Goal: Find specific page/section: Find specific page/section

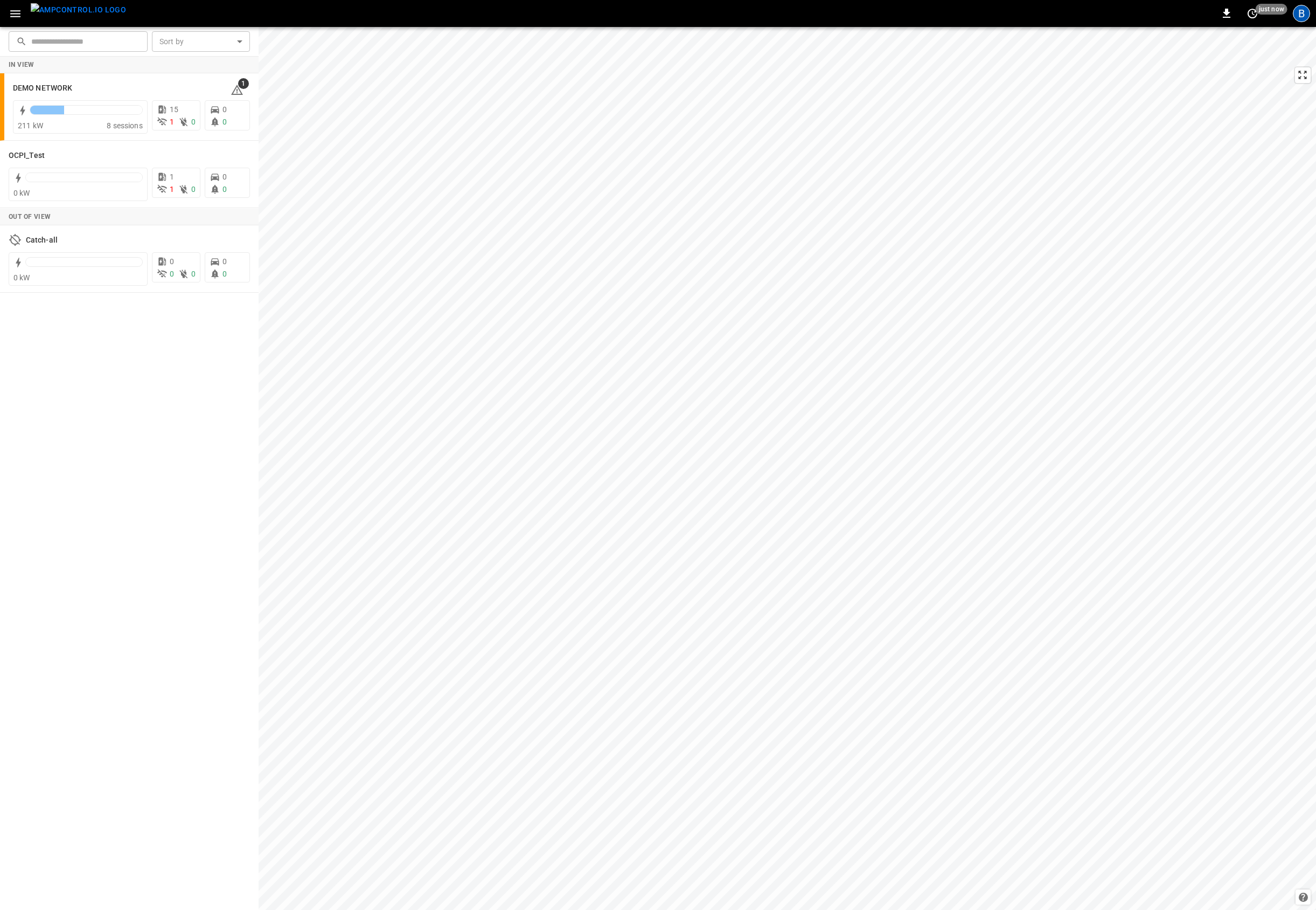
click at [1303, 17] on div "B" at bounding box center [1302, 13] width 17 height 17
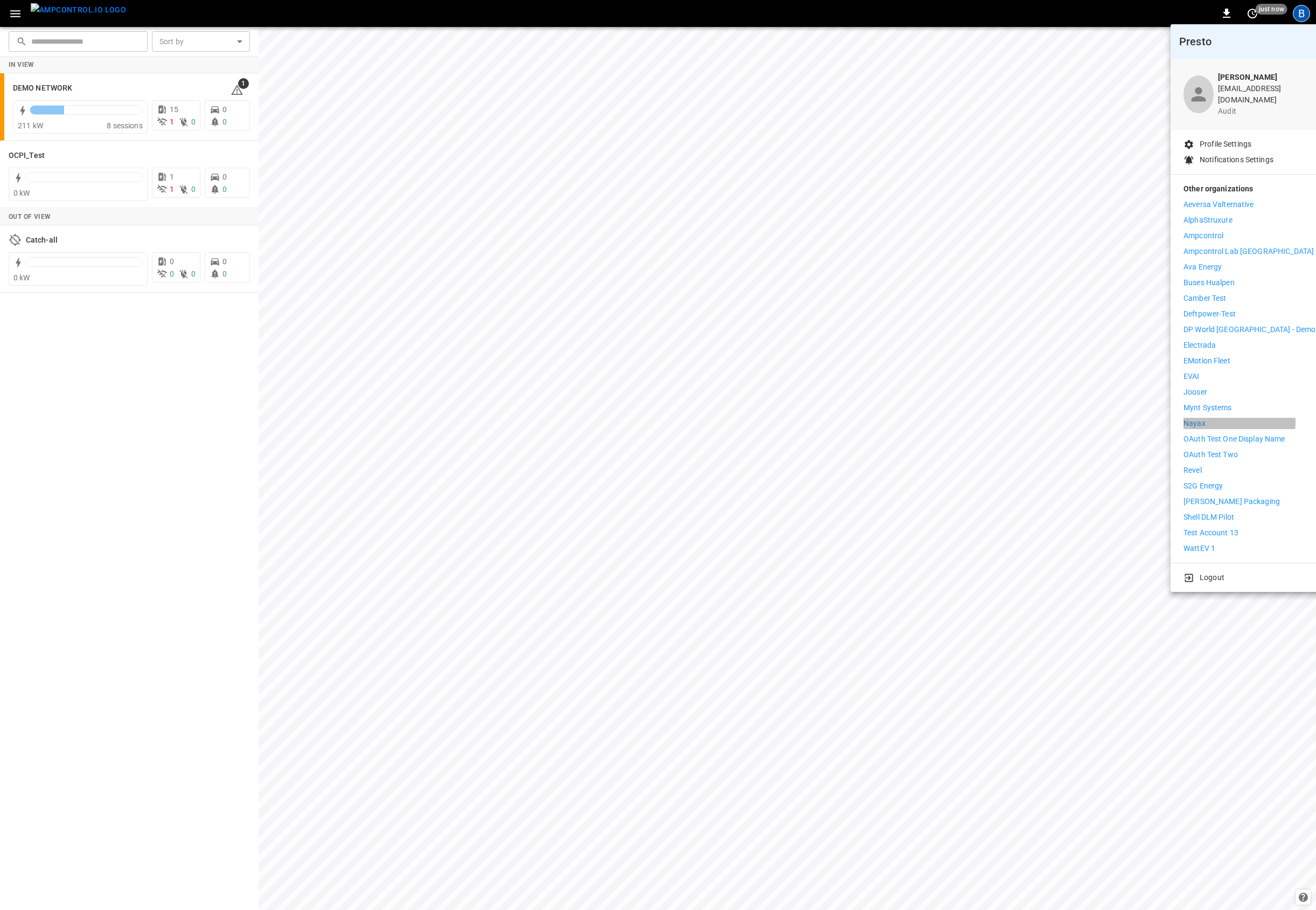
click at [1215, 417] on li "Nayax" at bounding box center [1249, 423] width 132 height 11
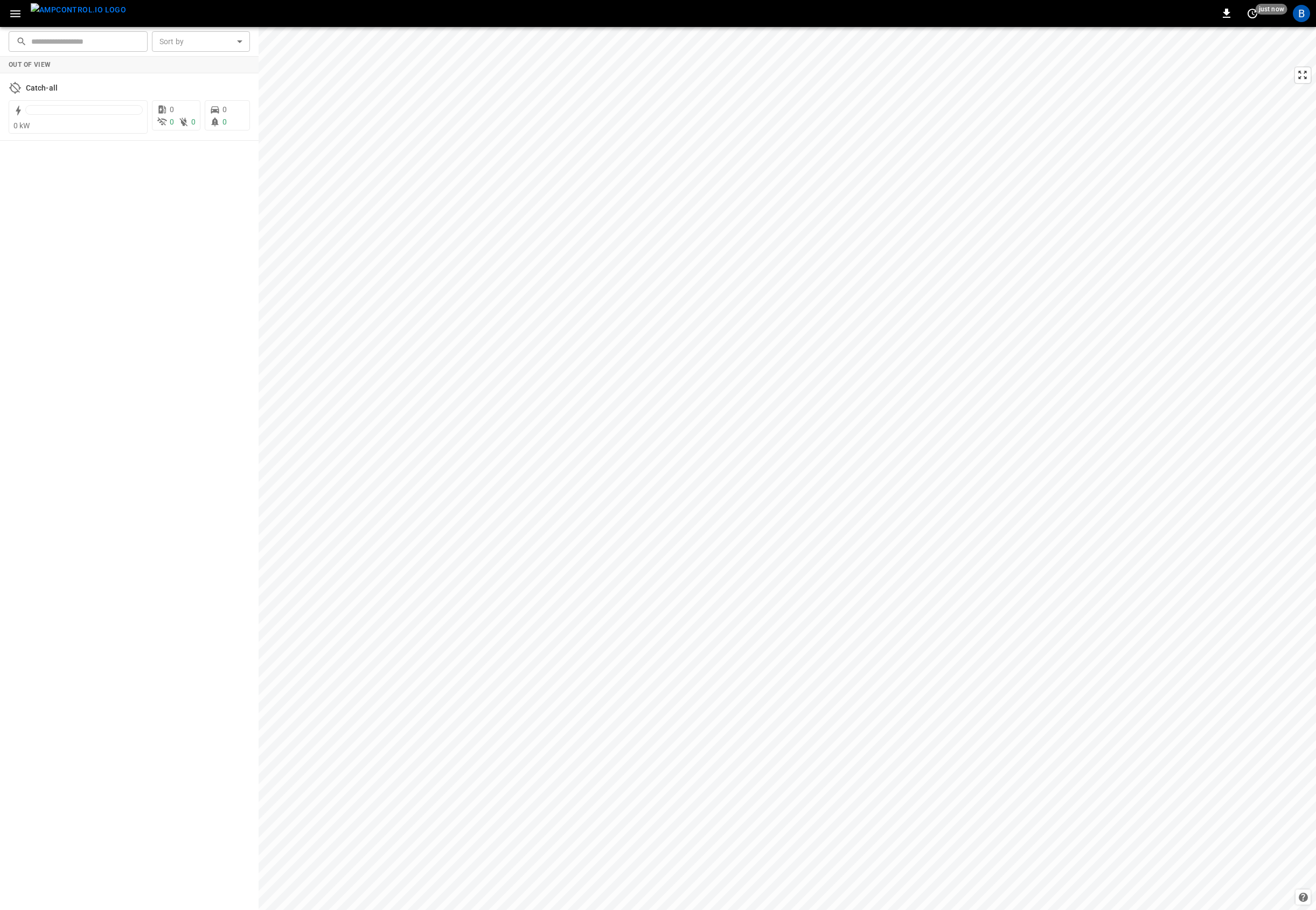
click at [116, 234] on div "Out of View Catch-all 0 kW 0 0 0 0 0" at bounding box center [129, 483] width 259 height 853
click at [130, 233] on div "Out of View Catch-all 0 kW 0 0 0 0 0" at bounding box center [129, 483] width 259 height 853
click at [123, 235] on div "Out of View Catch-all 0 kW 0 0 0 0 0" at bounding box center [129, 483] width 259 height 853
click at [122, 235] on div "Out of View Catch-all 0 kW 0 0 0 0 0" at bounding box center [129, 483] width 259 height 853
click at [123, 240] on div "Out of View Catch-all 0 kW 0 0 0 0 0" at bounding box center [129, 483] width 259 height 853
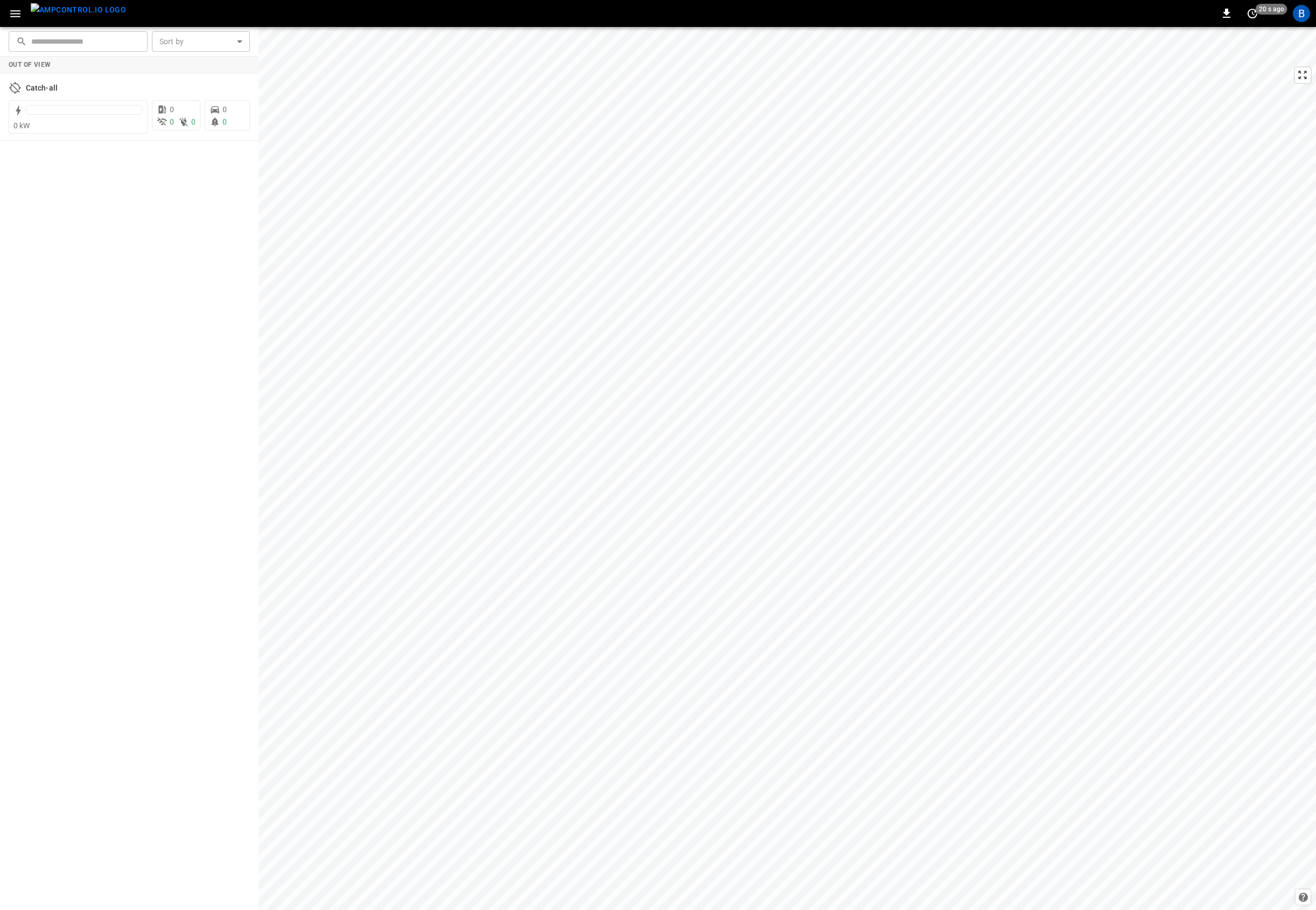
click at [121, 241] on div "Out of View Catch-all 0 kW 0 0 0 0 0" at bounding box center [129, 483] width 259 height 853
click at [126, 240] on div "Out of View Catch-all 0 kW 0 0 0 0 0" at bounding box center [129, 483] width 259 height 853
click at [153, 189] on div "Out of View Catch-all 0 kW 0 0 0 0 0" at bounding box center [129, 483] width 259 height 853
click at [92, 115] on div at bounding box center [84, 113] width 117 height 15
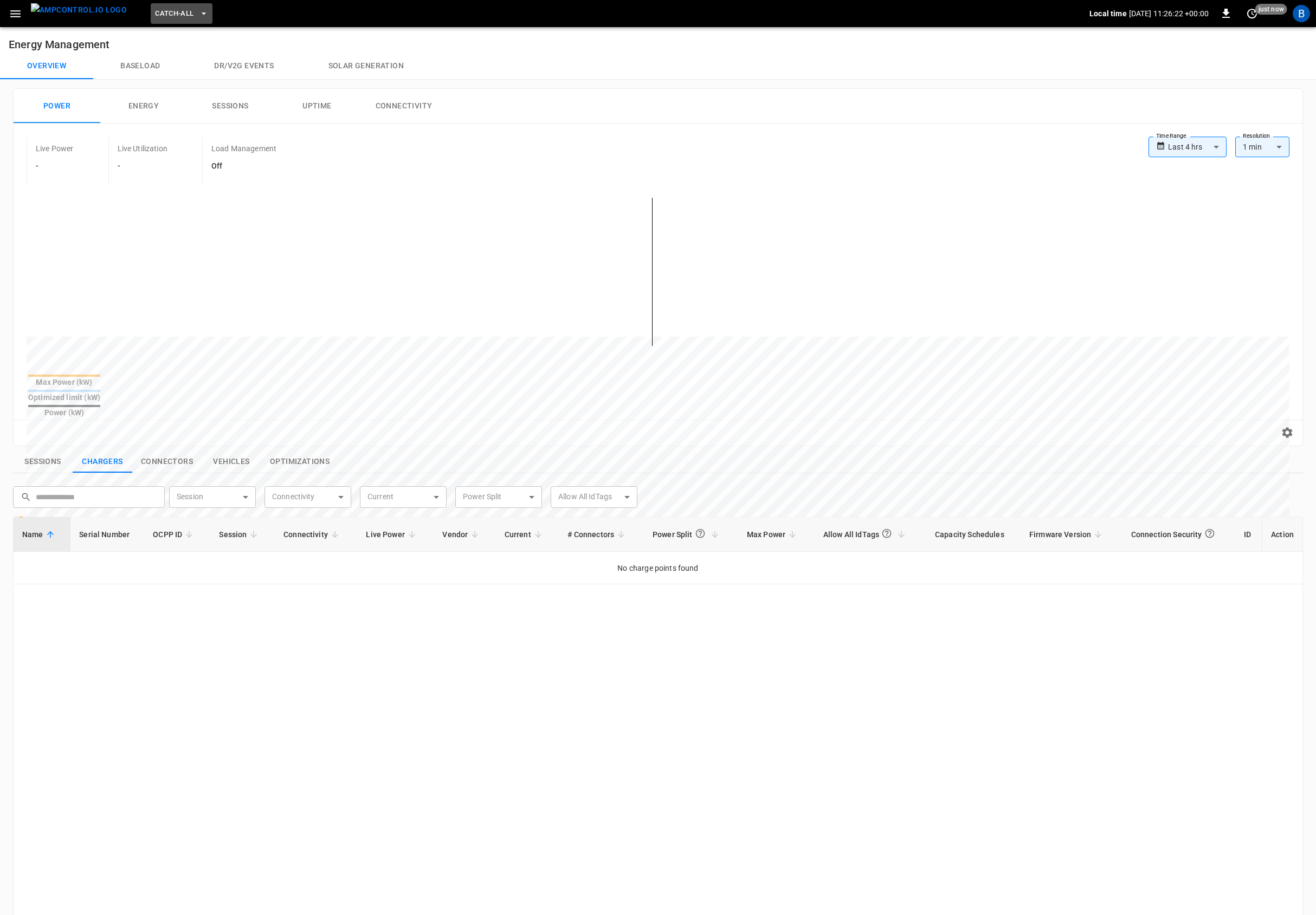
click at [156, 18] on span "Catch-all" at bounding box center [174, 13] width 39 height 12
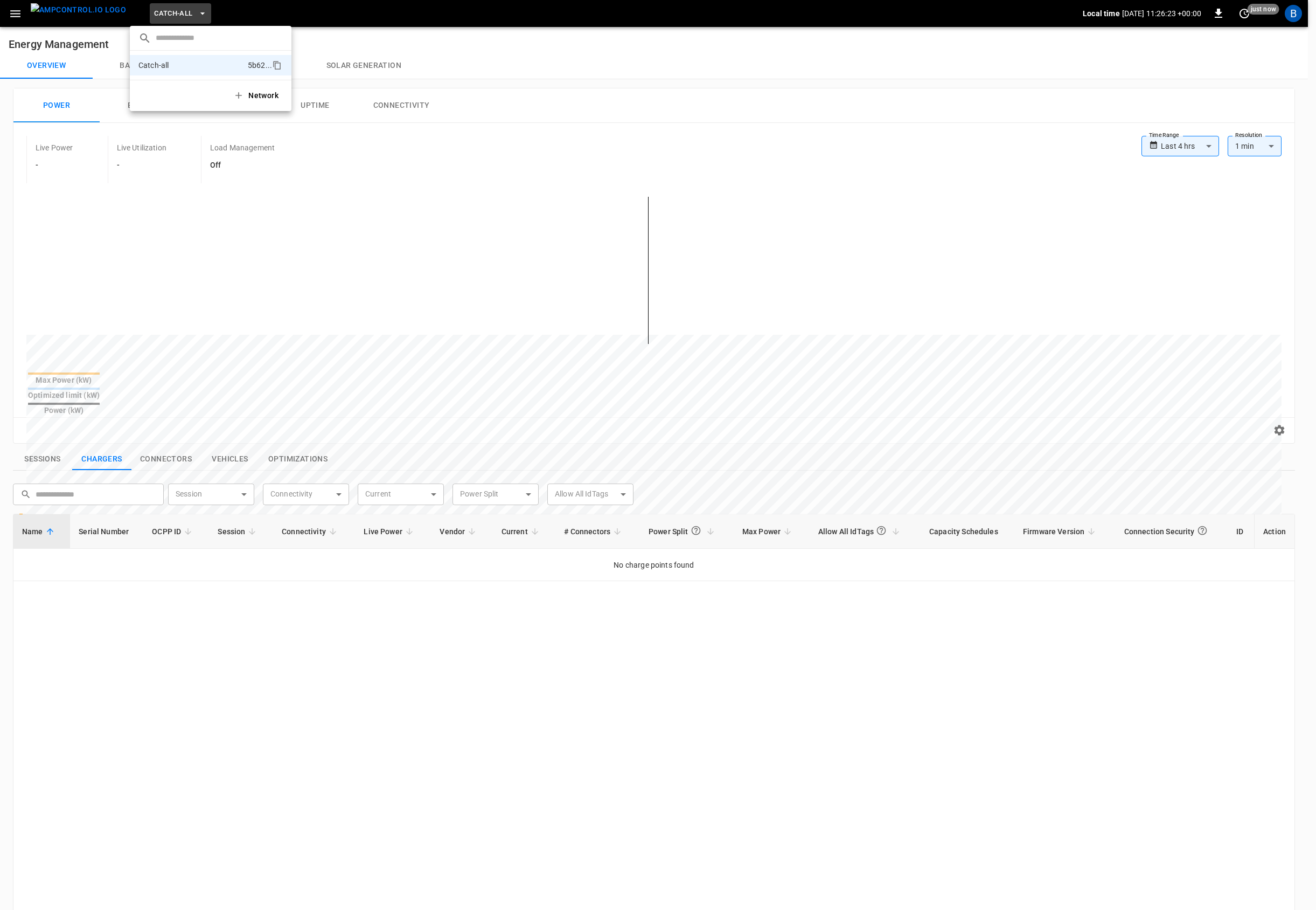
click at [400, 151] on div at bounding box center [658, 455] width 1316 height 910
